Goal: Information Seeking & Learning: Learn about a topic

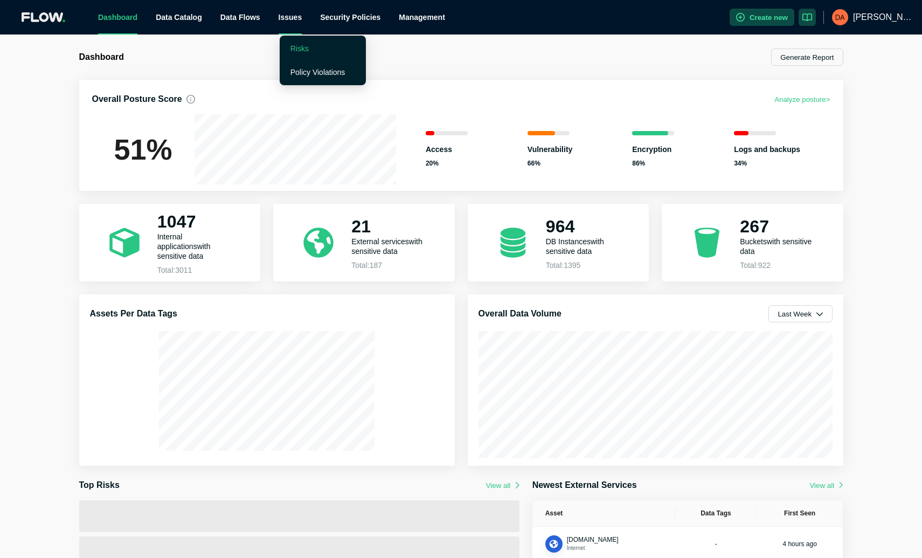
click at [301, 45] on link "Risks" at bounding box center [299, 48] width 18 height 9
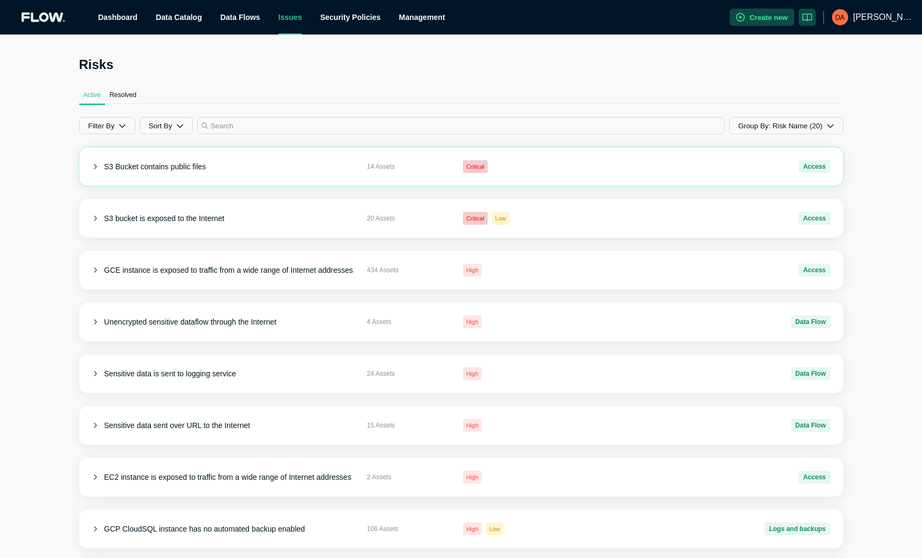
click at [87, 169] on div "S3 Bucket contains public files 14 Assets Critical Access" at bounding box center [461, 166] width 764 height 39
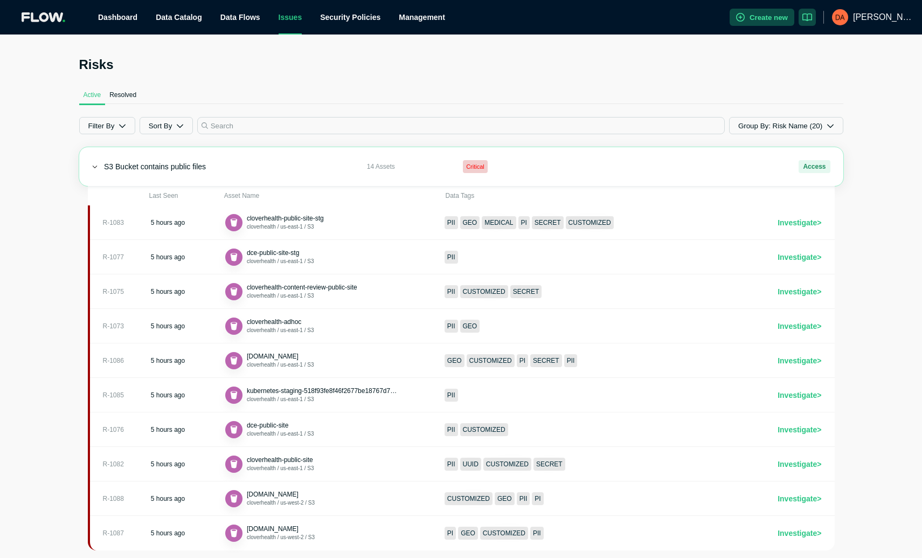
click at [97, 167] on div "S3 Bucket contains public files 14 Assets Critical Access" at bounding box center [461, 166] width 764 height 39
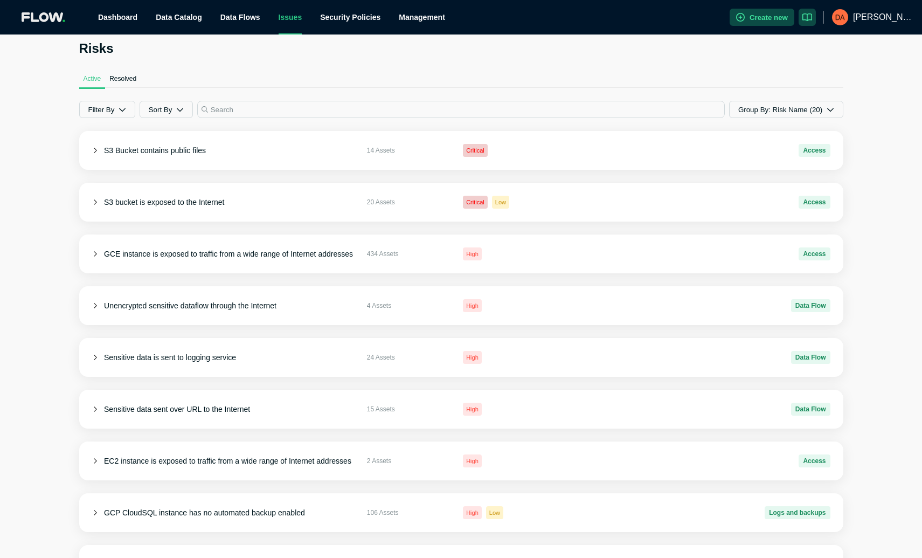
scroll to position [17, 0]
click at [293, 73] on link "Policy Violations" at bounding box center [317, 72] width 55 height 9
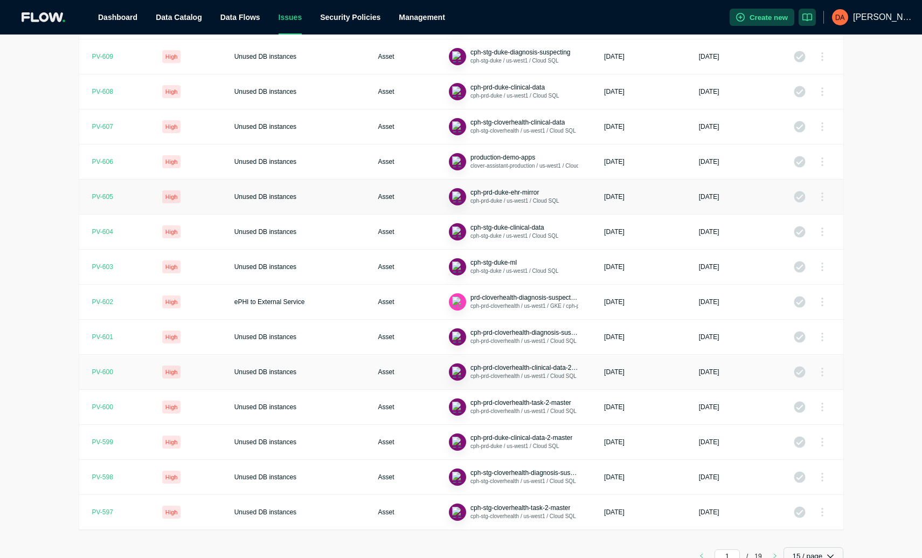
scroll to position [176, 0]
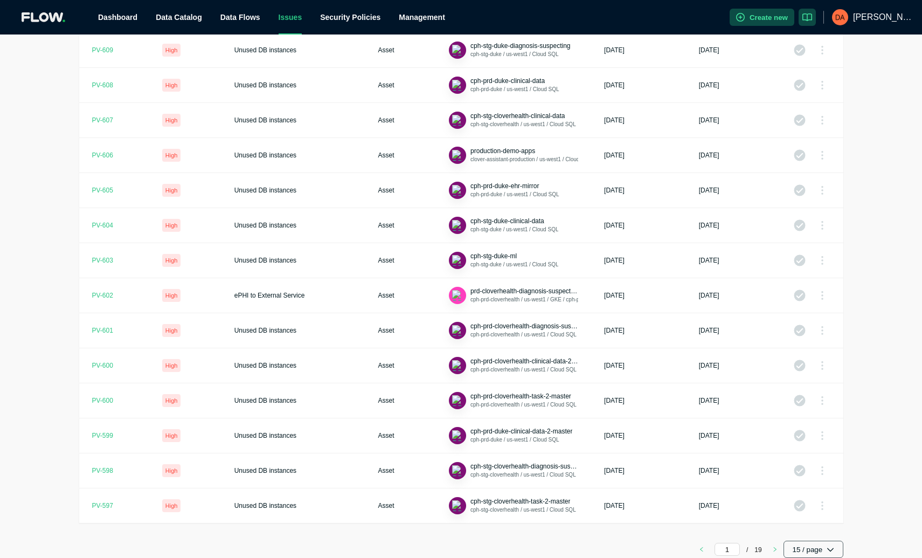
click at [803, 550] on button "15 / page" at bounding box center [814, 549] width 60 height 17
click at [802, 529] on button "200 / page" at bounding box center [811, 525] width 46 height 22
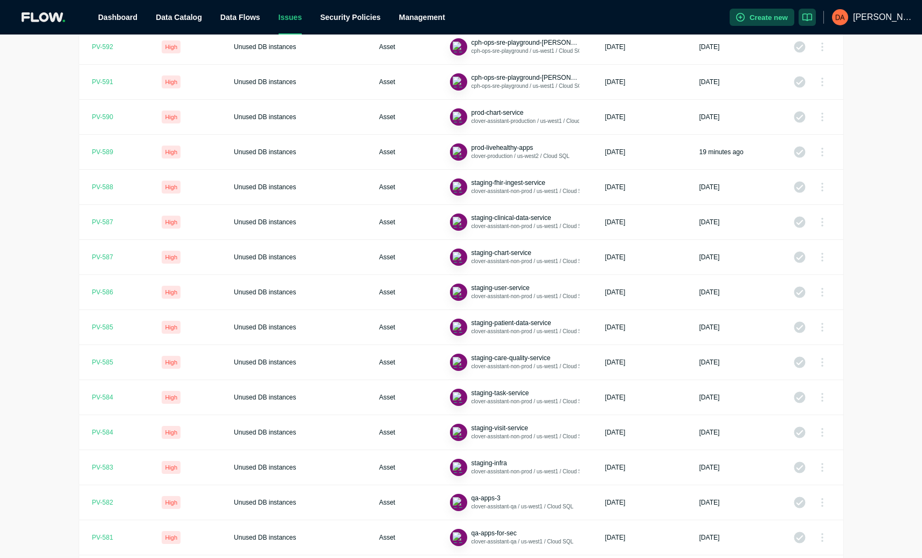
scroll to position [0, 0]
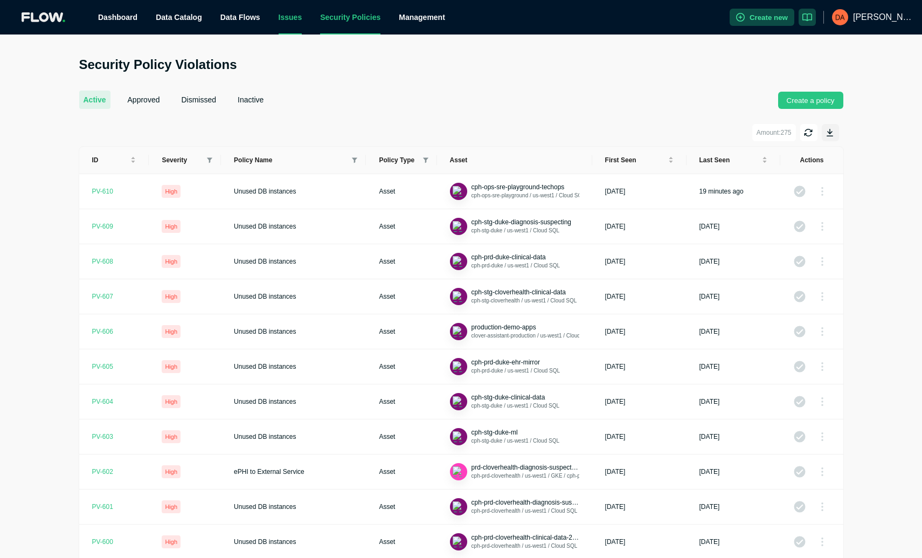
click at [342, 17] on link "Security Policies" at bounding box center [350, 17] width 60 height 9
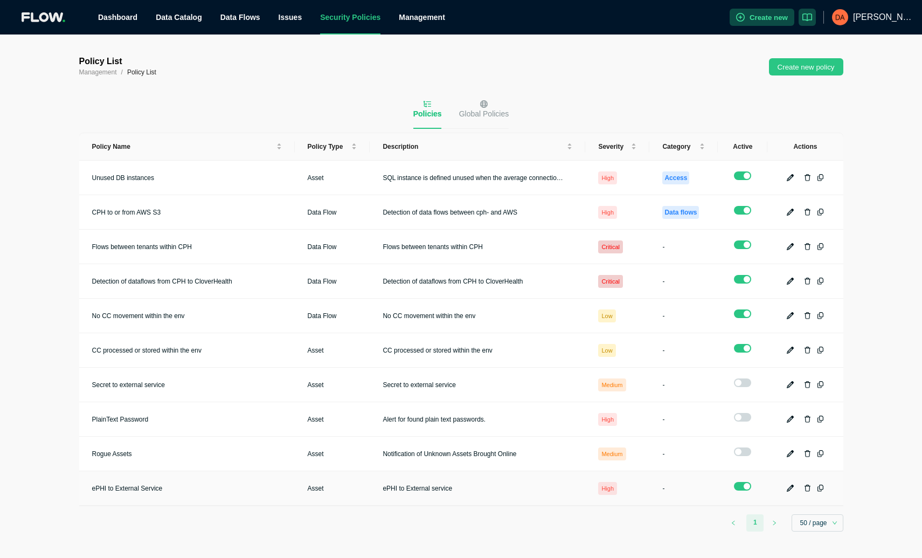
click at [203, 485] on div "ePHI to External Service" at bounding box center [187, 488] width 190 height 9
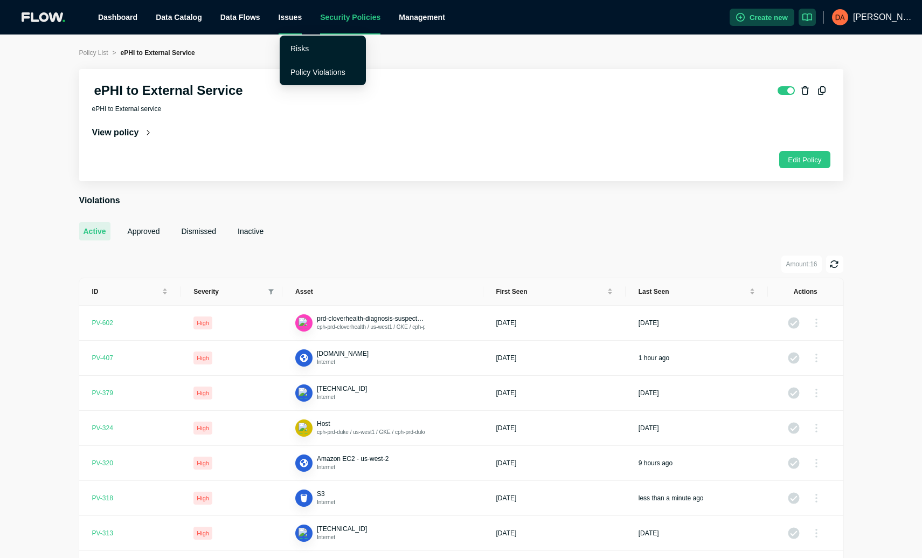
click at [295, 15] on div "Issues" at bounding box center [291, 17] width 24 height 34
click at [301, 60] on ul "Risks Policy Violations" at bounding box center [323, 61] width 86 height 50
click at [301, 74] on link "Policy Violations" at bounding box center [317, 72] width 55 height 9
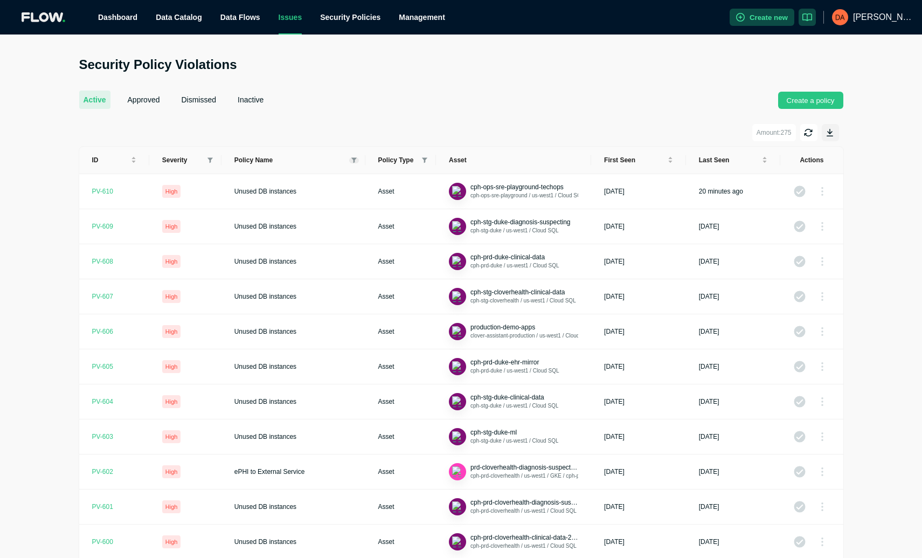
click at [349, 160] on span at bounding box center [354, 160] width 10 height 6
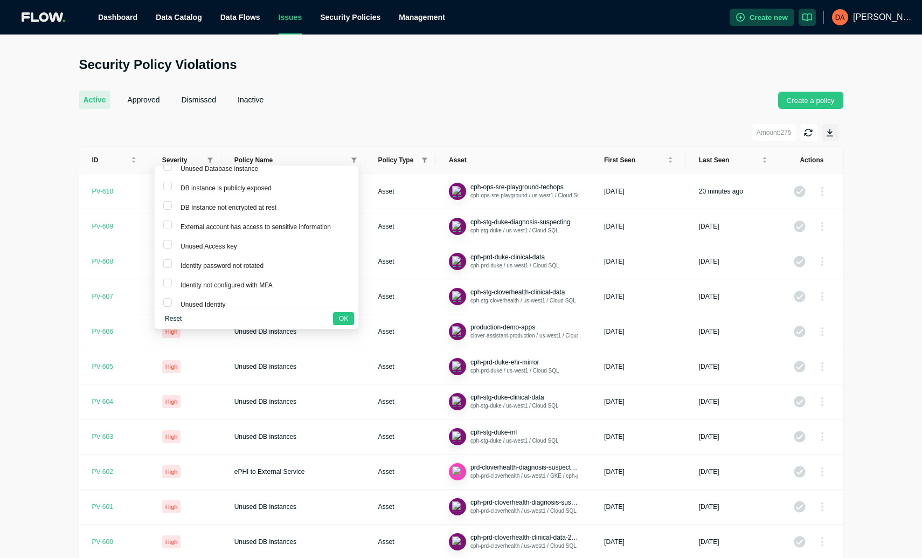
scroll to position [246, 0]
click at [350, 119] on div "active approved dismissed inactive Create a policy Amount: 275 ID Severity Poli…" at bounding box center [461, 406] width 764 height 656
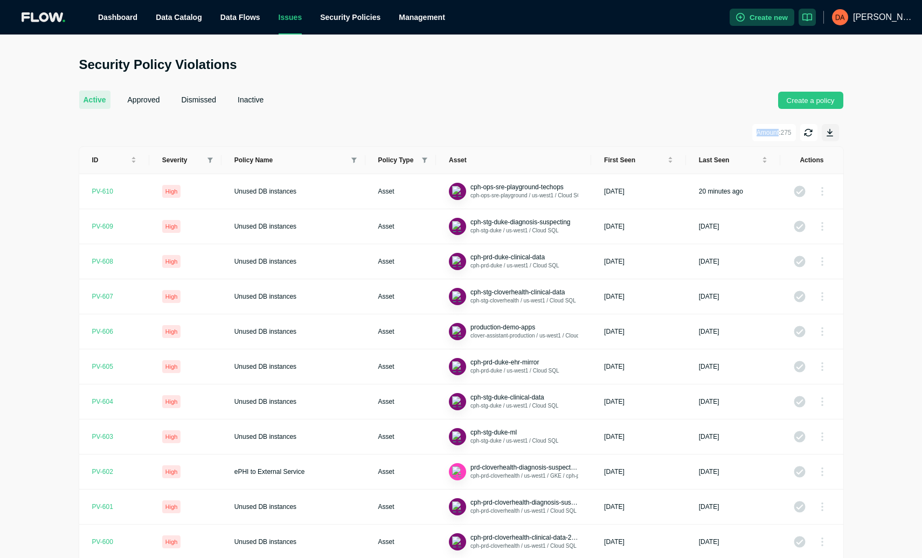
click at [350, 119] on div "active approved dismissed inactive Create a policy Amount: 275 ID Severity Poli…" at bounding box center [461, 406] width 764 height 656
